Goal: Task Accomplishment & Management: Complete application form

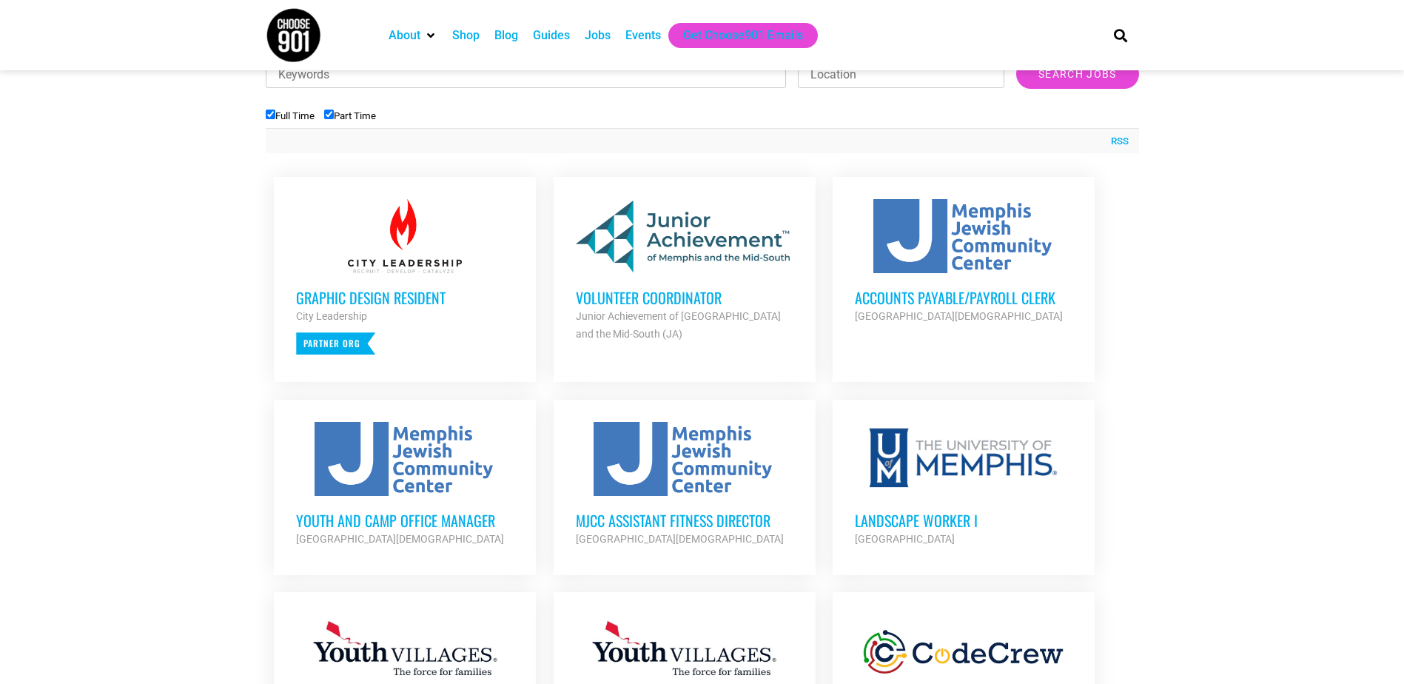
scroll to position [518, 0]
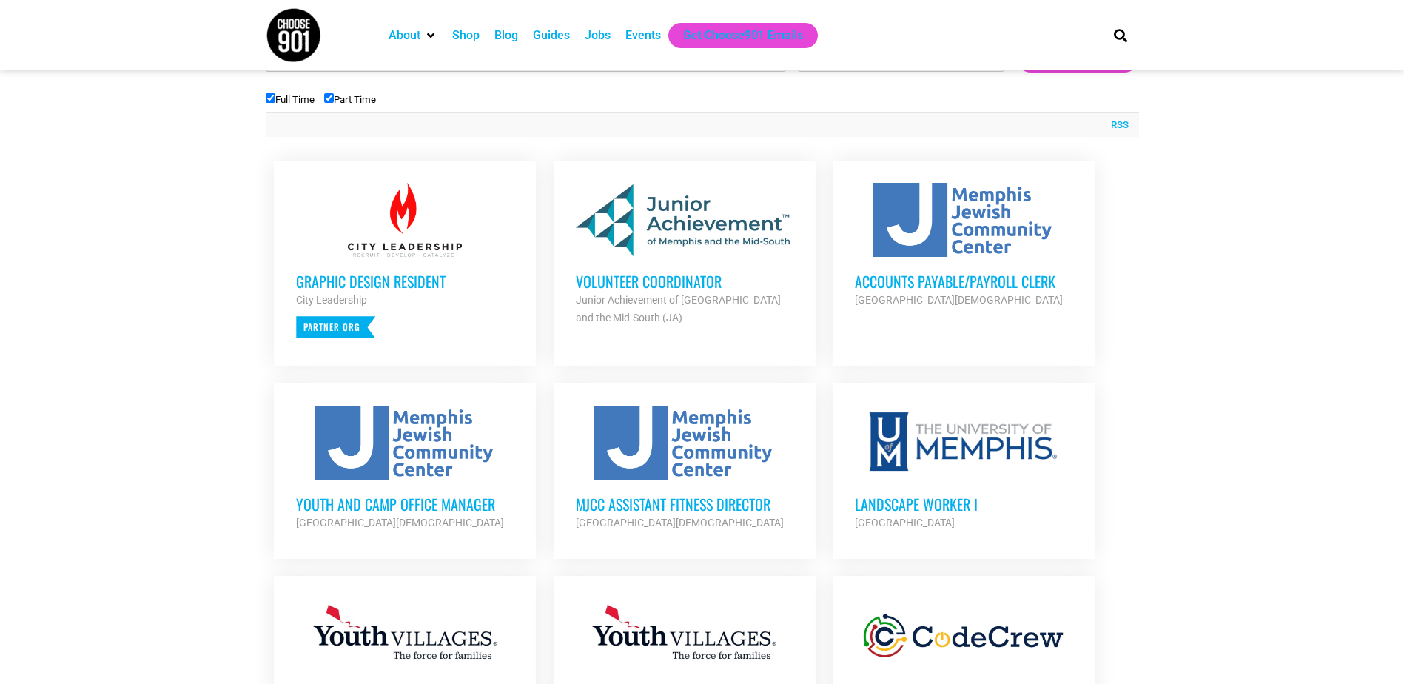
click at [330, 98] on input "Part Time" at bounding box center [329, 98] width 10 height 10
checkbox input "false"
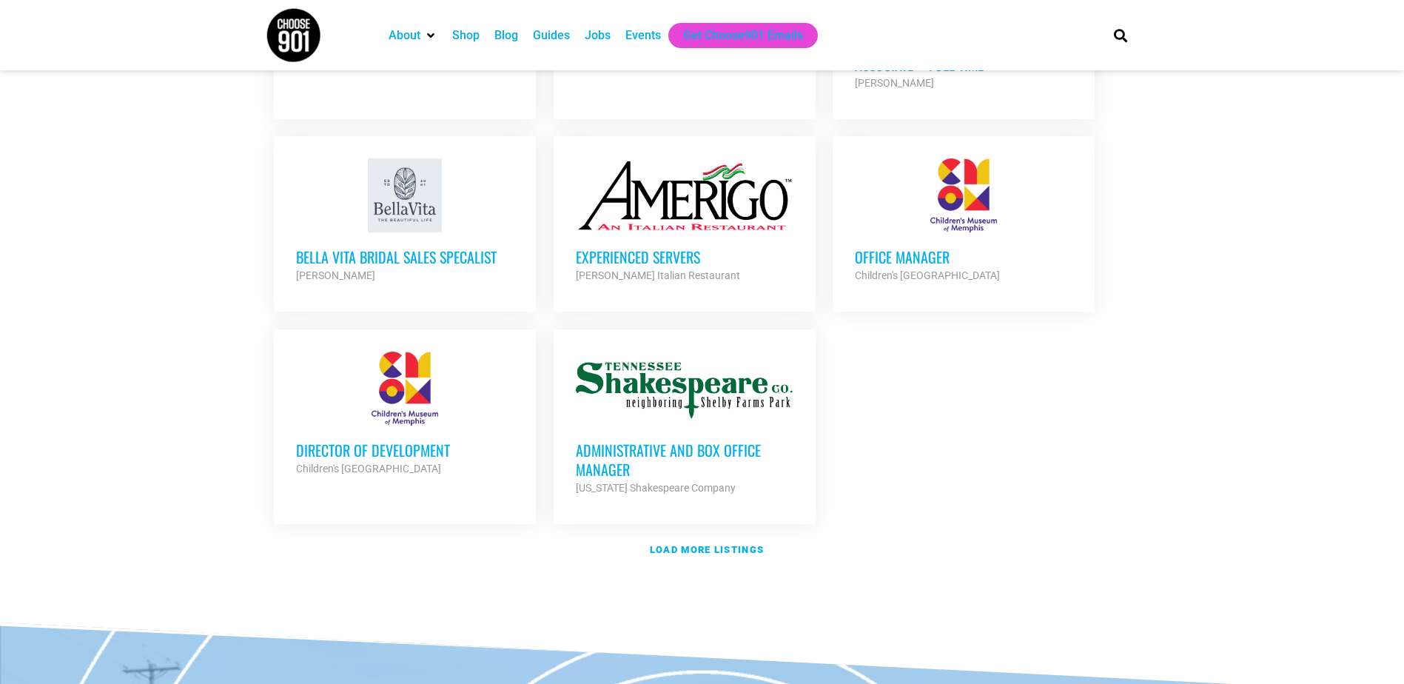
scroll to position [1629, 0]
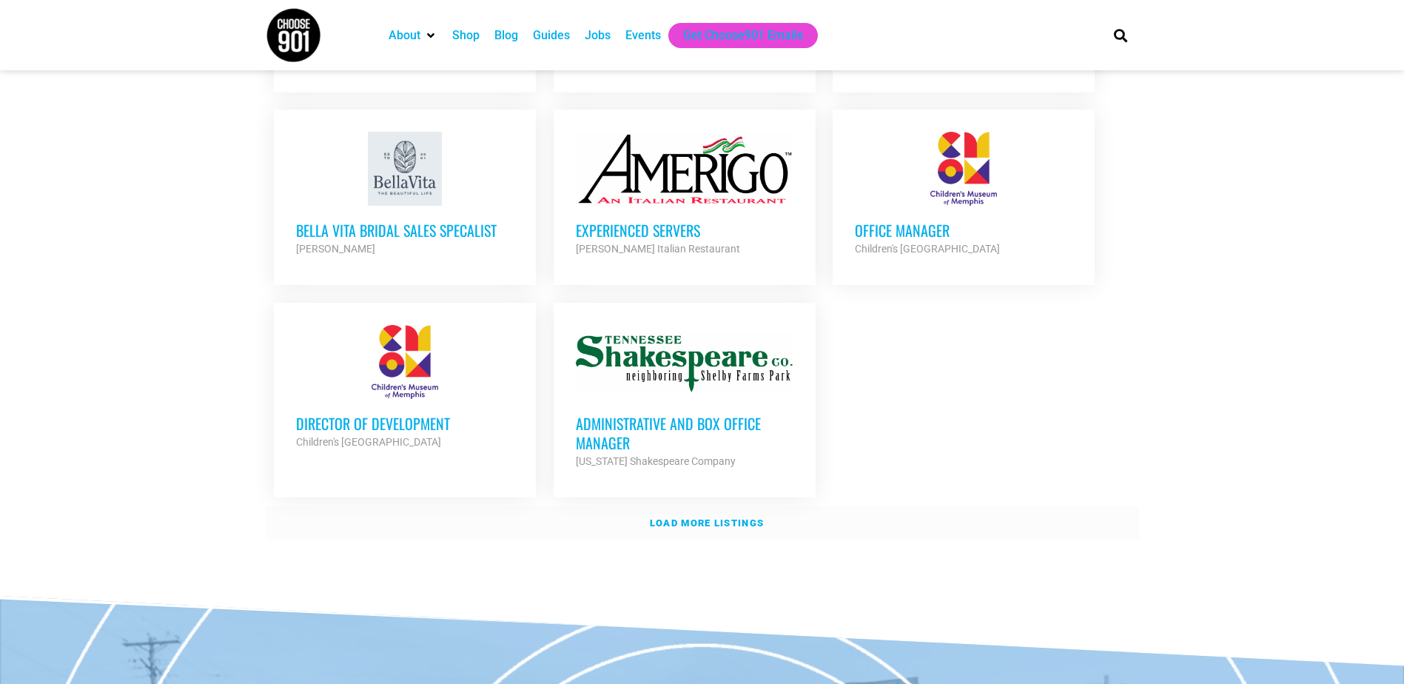
click at [695, 517] on strong "Load more listings" at bounding box center [707, 522] width 114 height 11
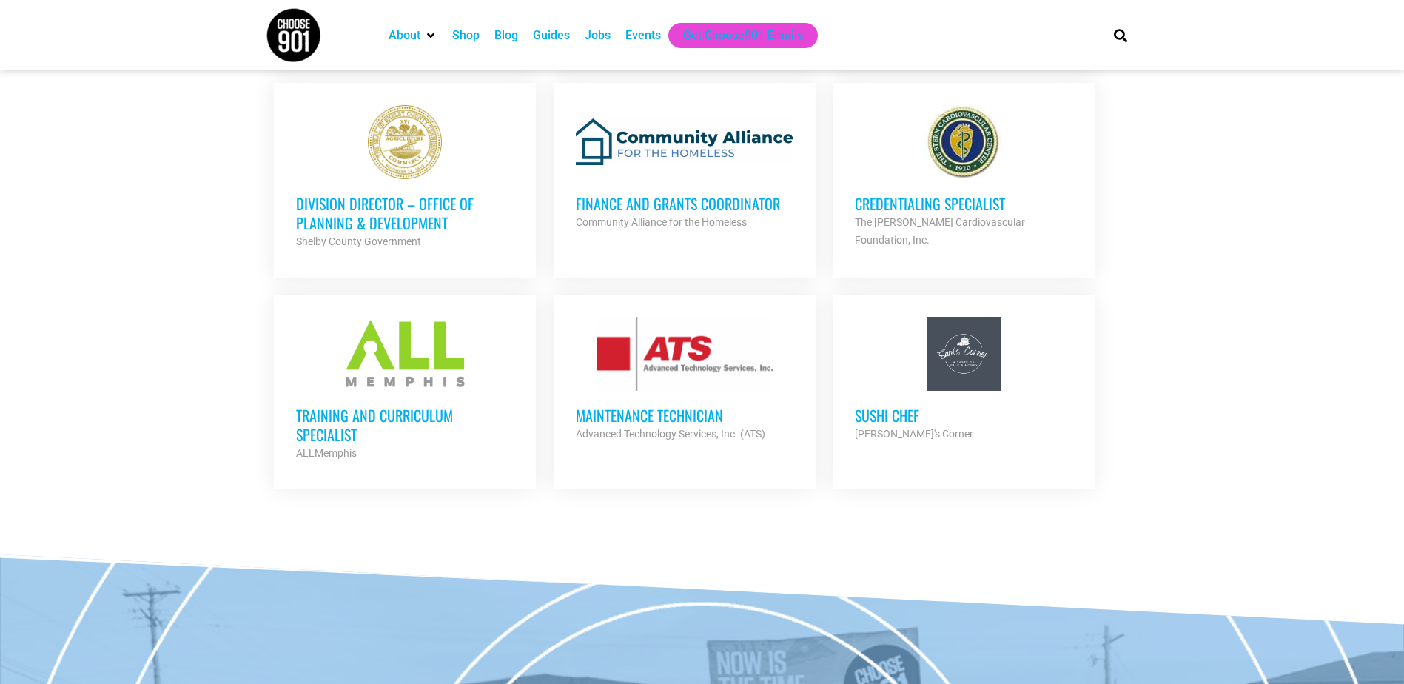
scroll to position [2813, 0]
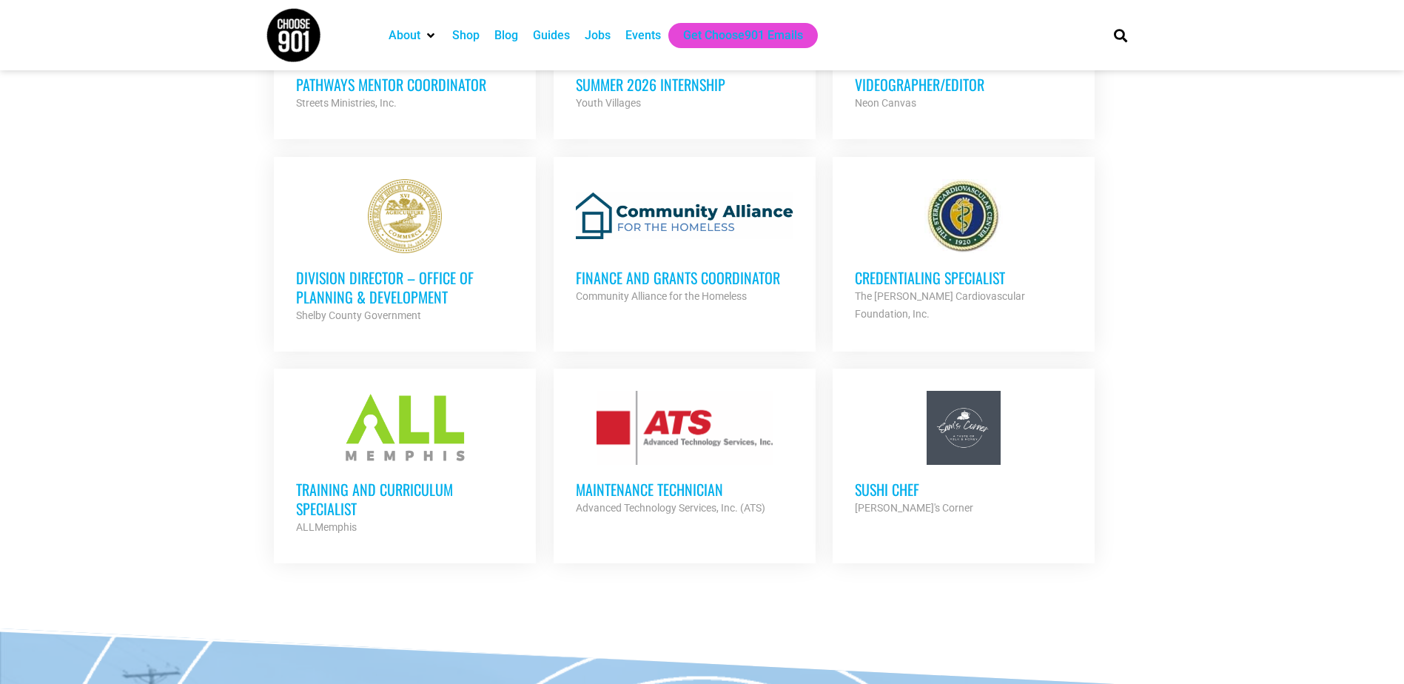
click at [680, 480] on h3 "Maintenance Technician" at bounding box center [685, 489] width 218 height 19
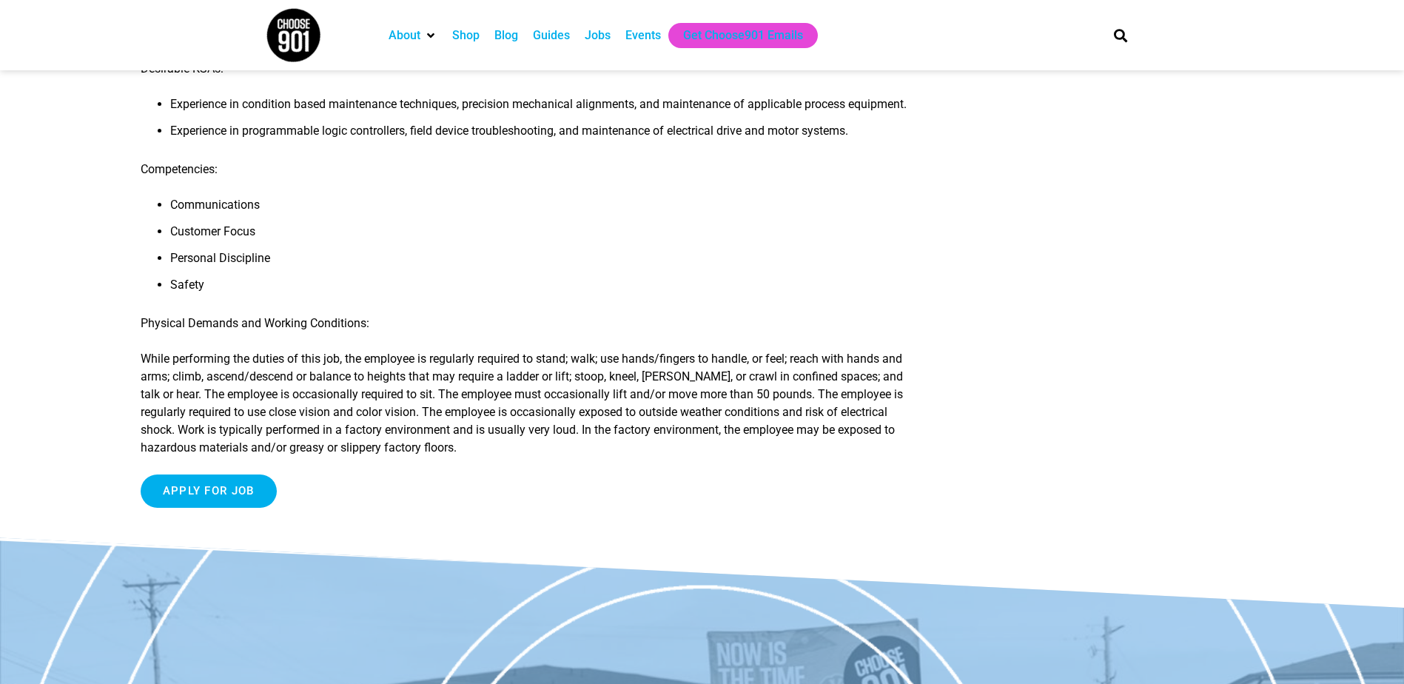
scroll to position [888, 0]
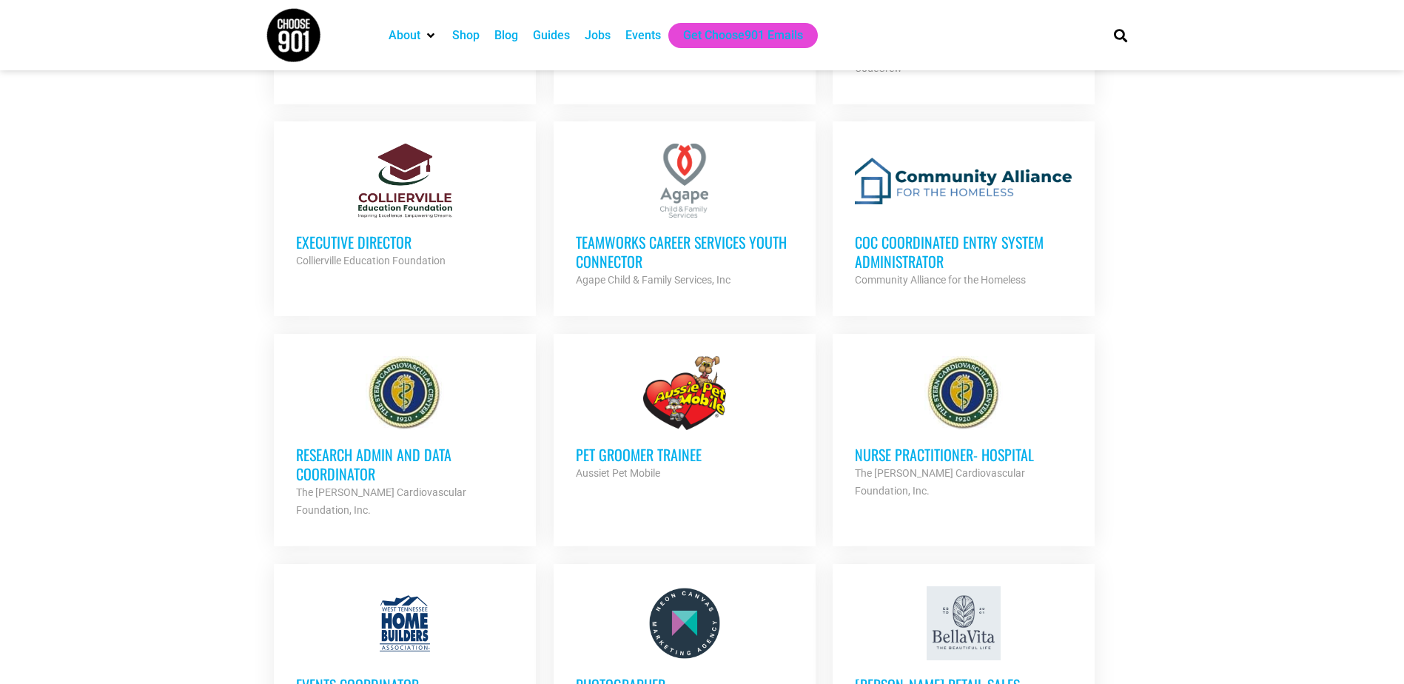
scroll to position [888, 0]
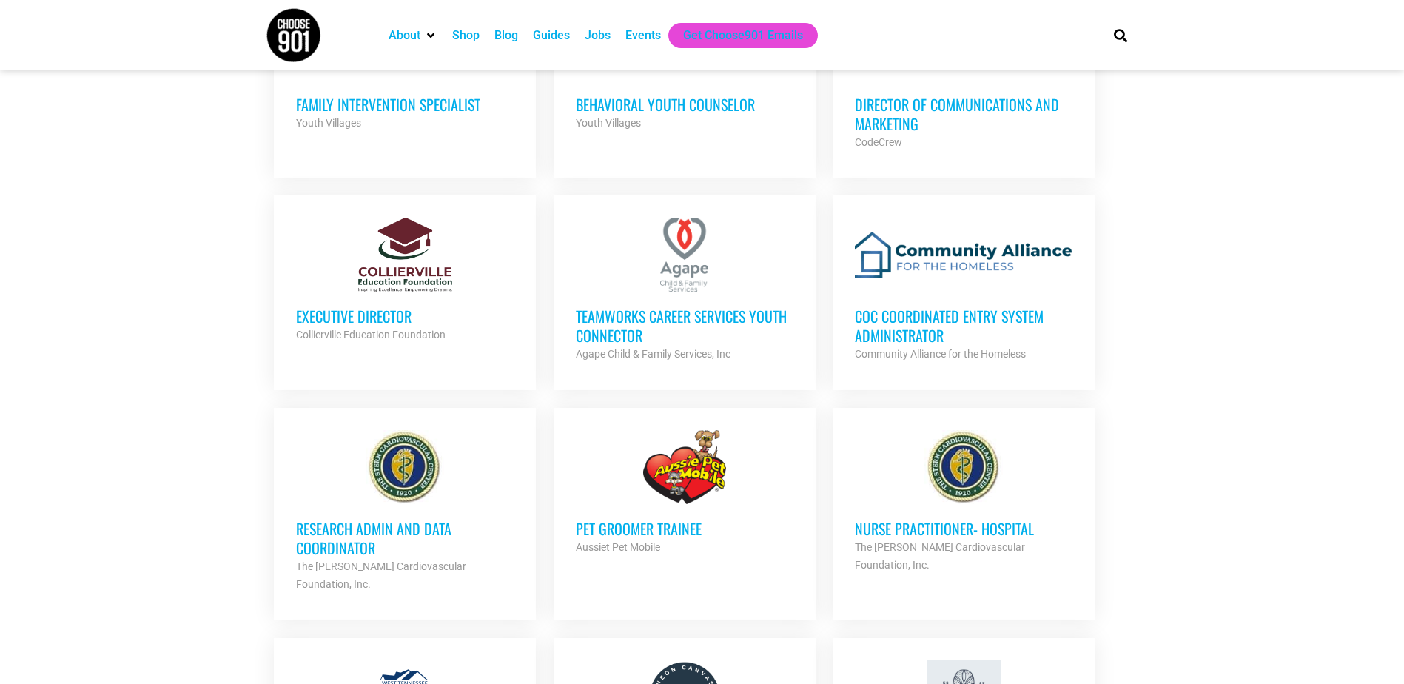
click at [451, 457] on div at bounding box center [405, 467] width 218 height 74
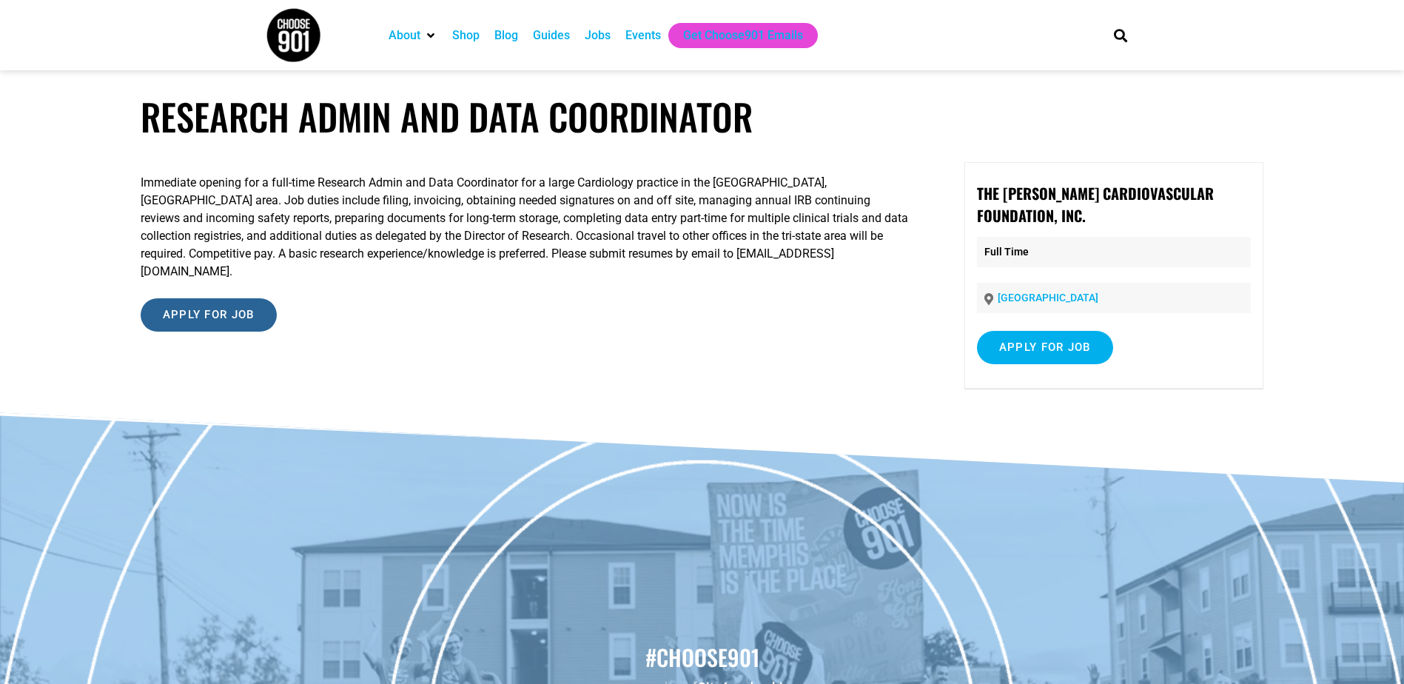
click at [269, 298] on input "Apply for job" at bounding box center [209, 314] width 136 height 33
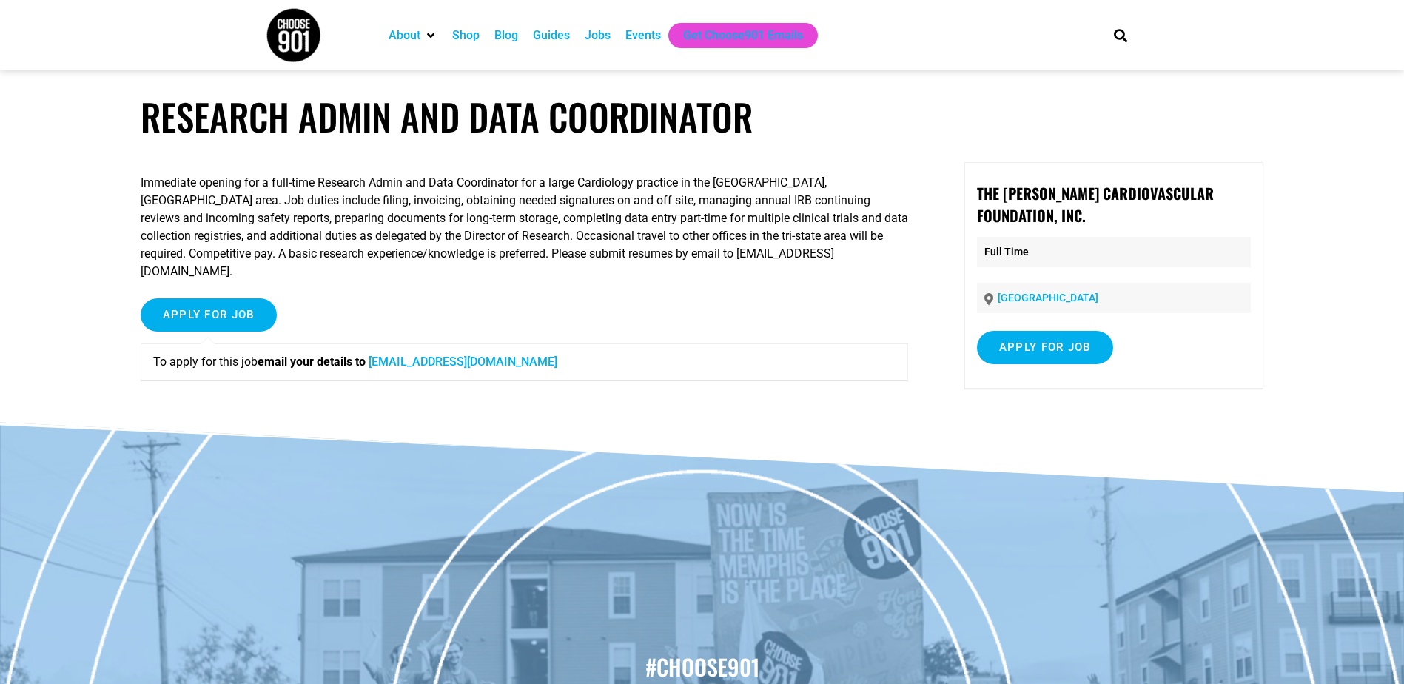
click at [463, 355] on link "sternhr@sterncardio.com" at bounding box center [463, 362] width 189 height 14
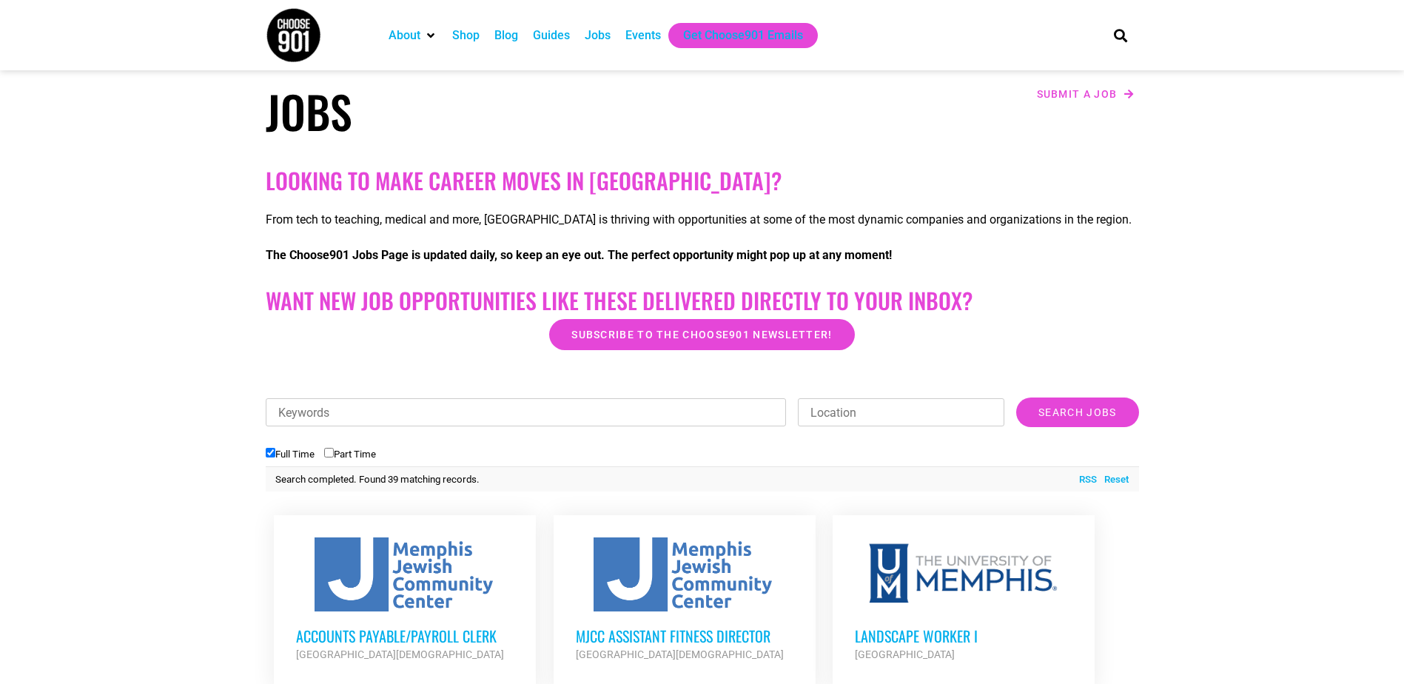
scroll to position [148, 0]
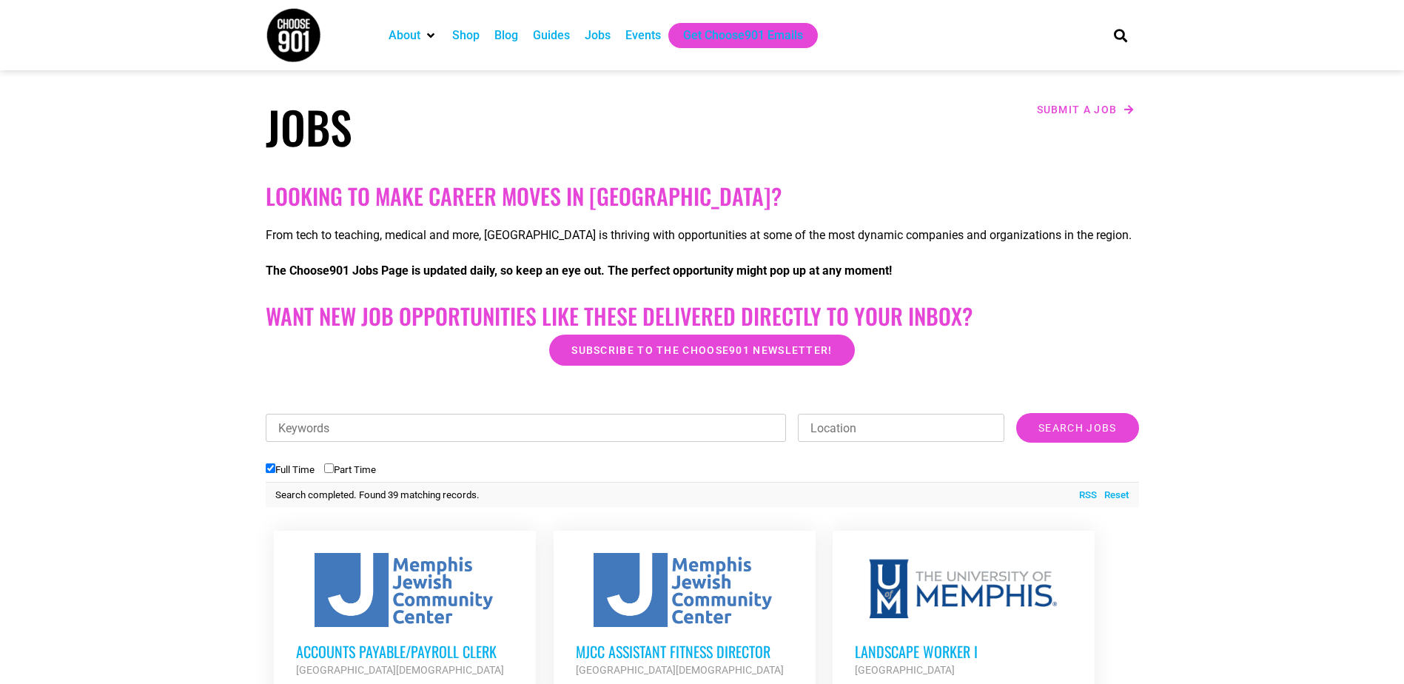
click at [717, 434] on input "Keywords" at bounding box center [526, 428] width 521 height 28
type input "university of mem"
